Goal: Task Accomplishment & Management: Use online tool/utility

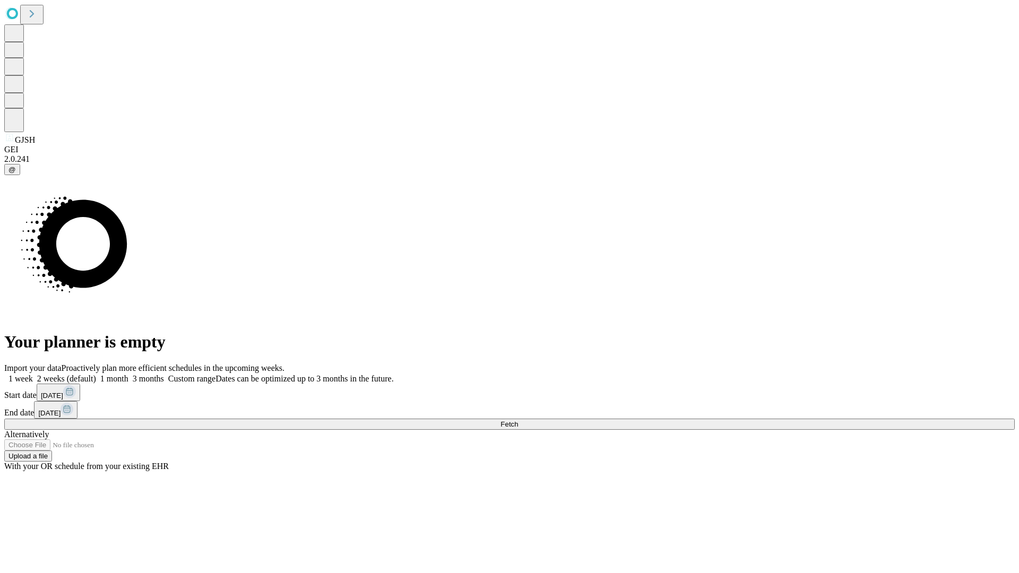
click at [518, 420] on span "Fetch" at bounding box center [510, 424] width 18 height 8
